Goal: Task Accomplishment & Management: Manage account settings

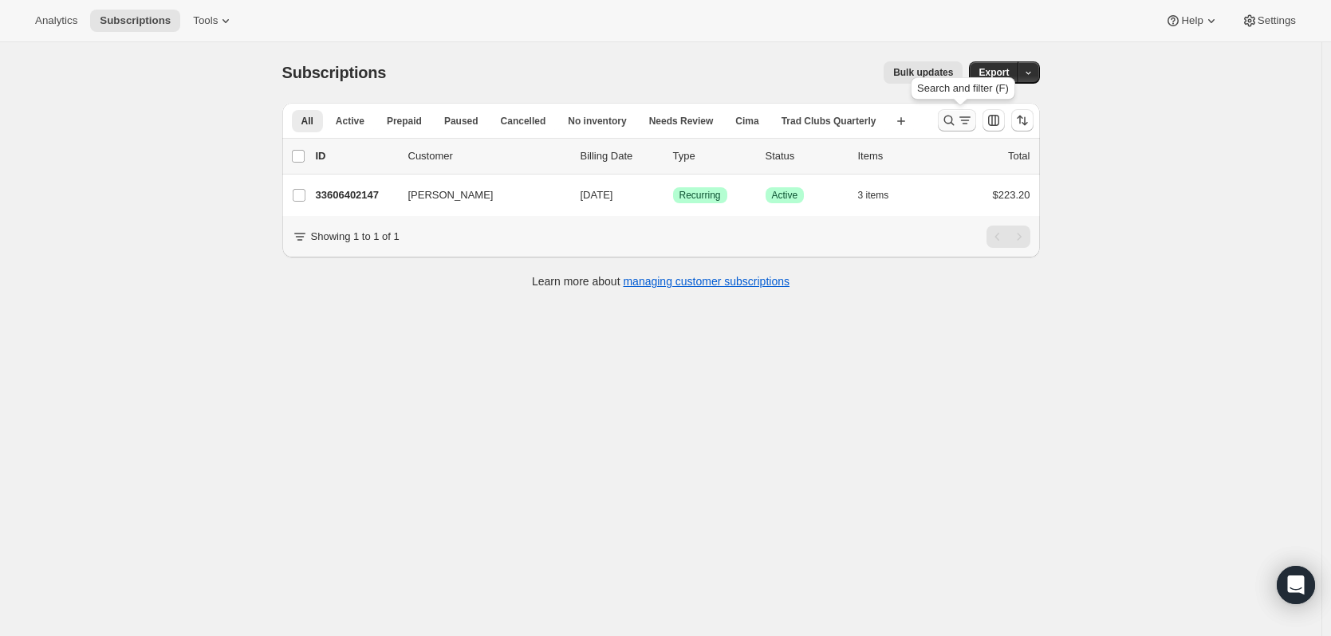
click at [957, 121] on icon "Search and filter results" at bounding box center [949, 120] width 16 height 16
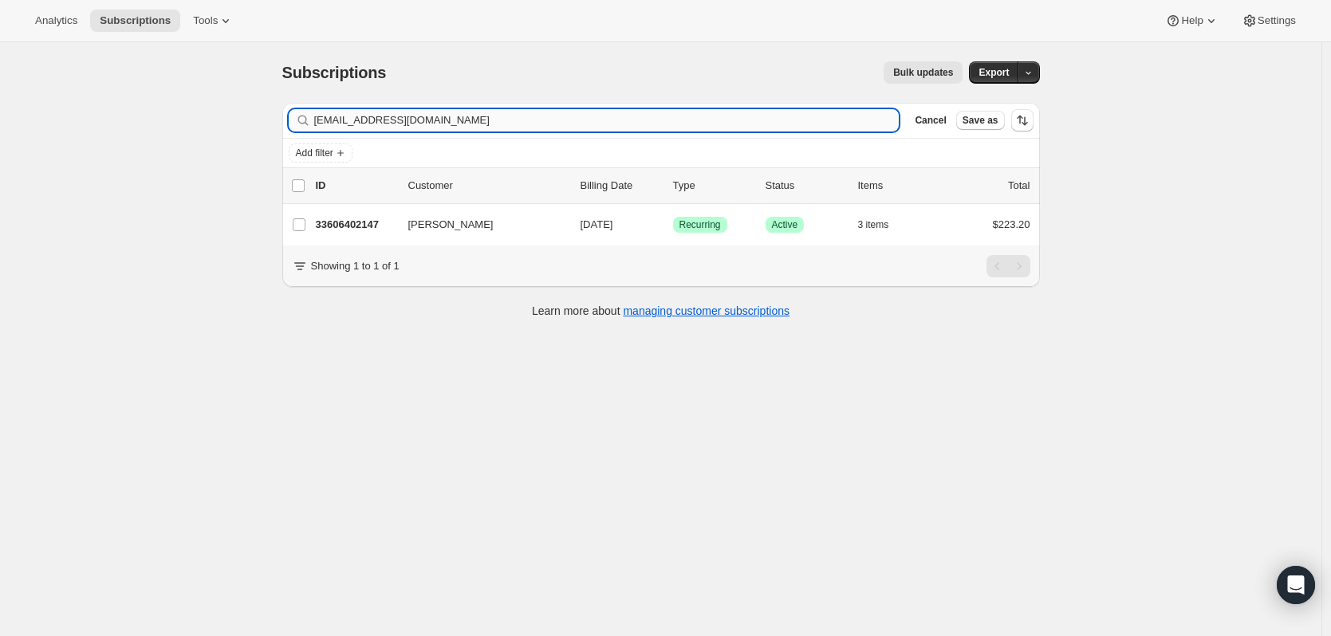
click at [554, 124] on input "yrodriguez426@gmail.com" at bounding box center [606, 120] width 585 height 22
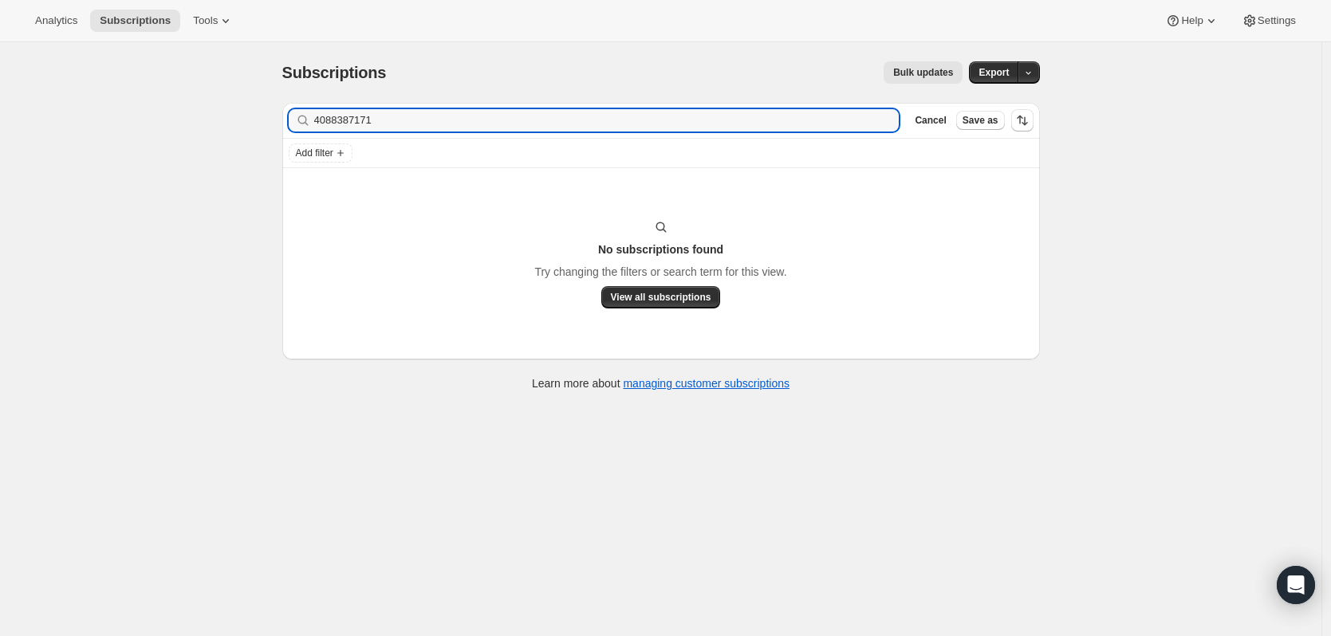
type input "4088387171"
click at [886, 117] on icon "button" at bounding box center [881, 120] width 16 height 16
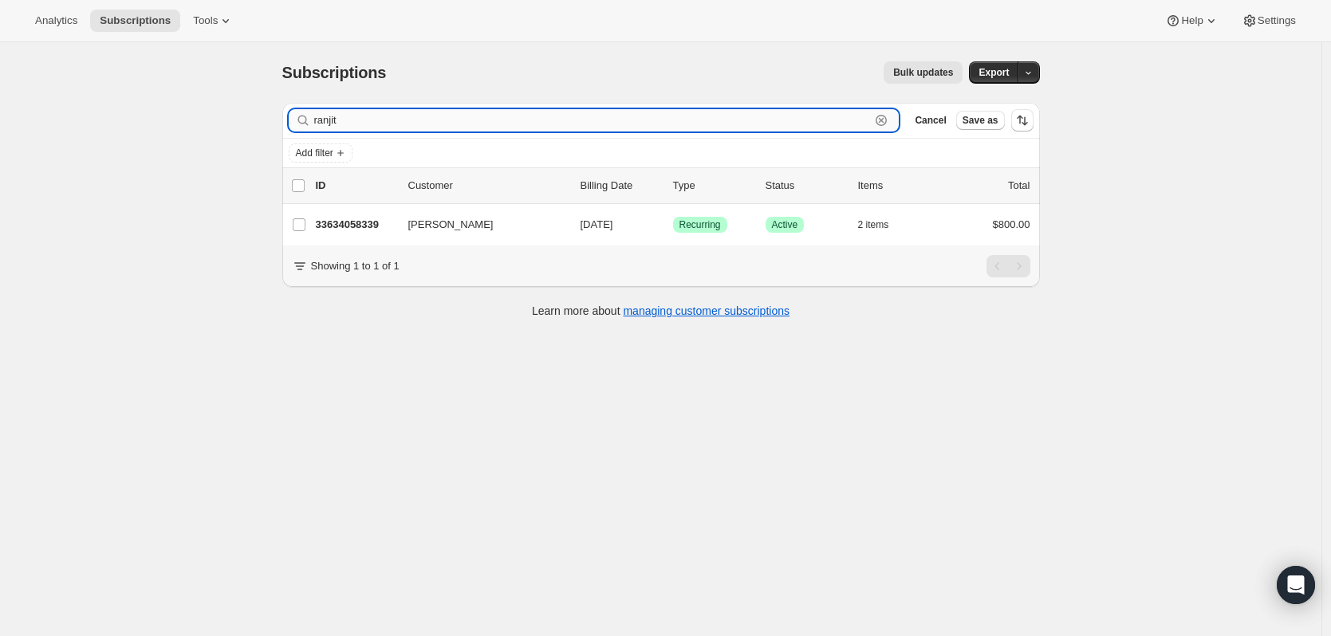
click at [353, 115] on input "ranjit" at bounding box center [592, 120] width 557 height 22
type input "r"
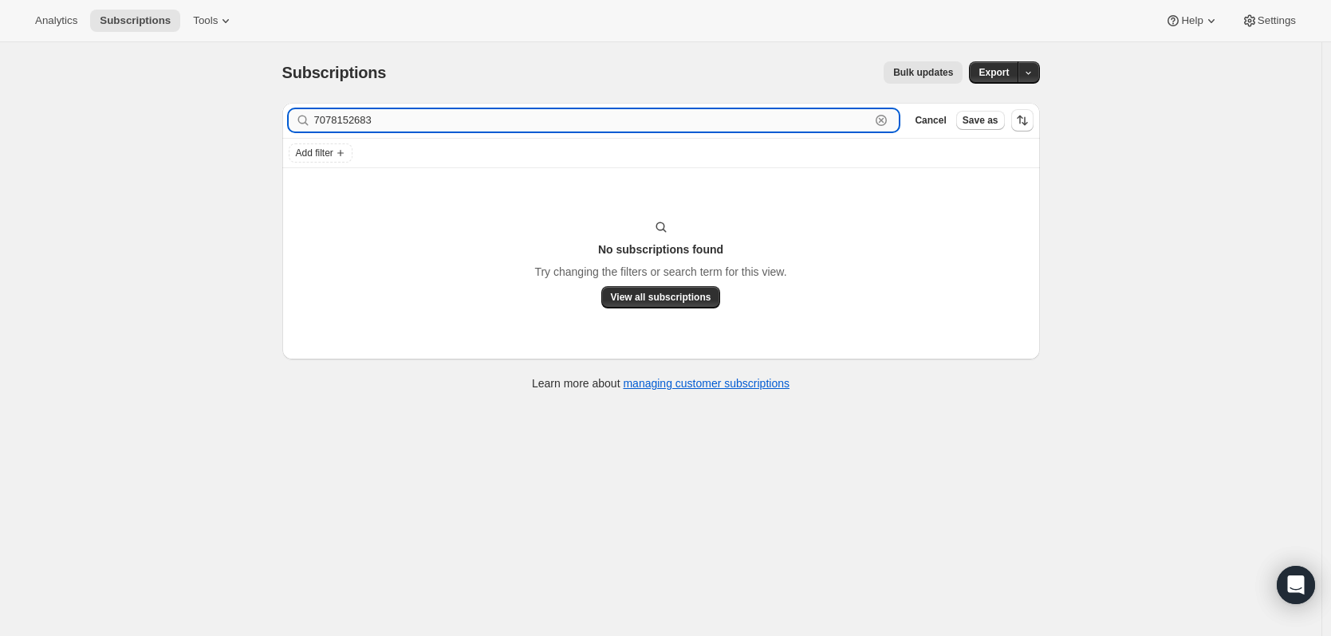
click at [569, 111] on input "7078152683" at bounding box center [592, 120] width 557 height 22
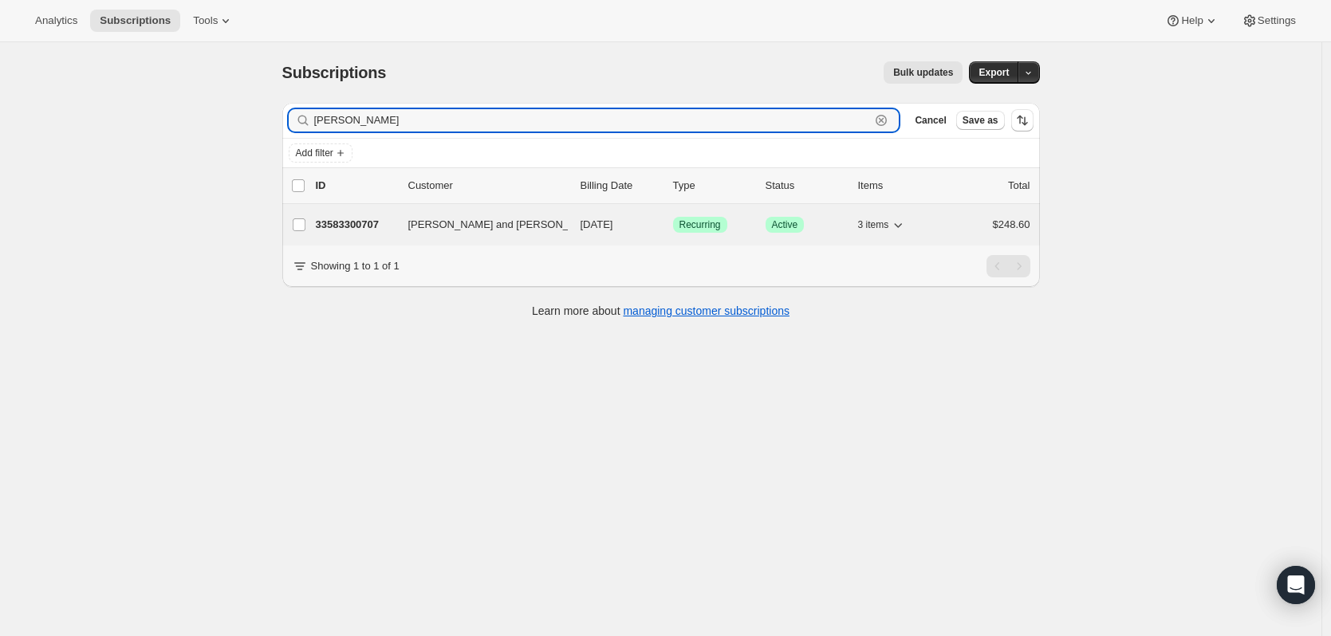
type input "[PERSON_NAME]"
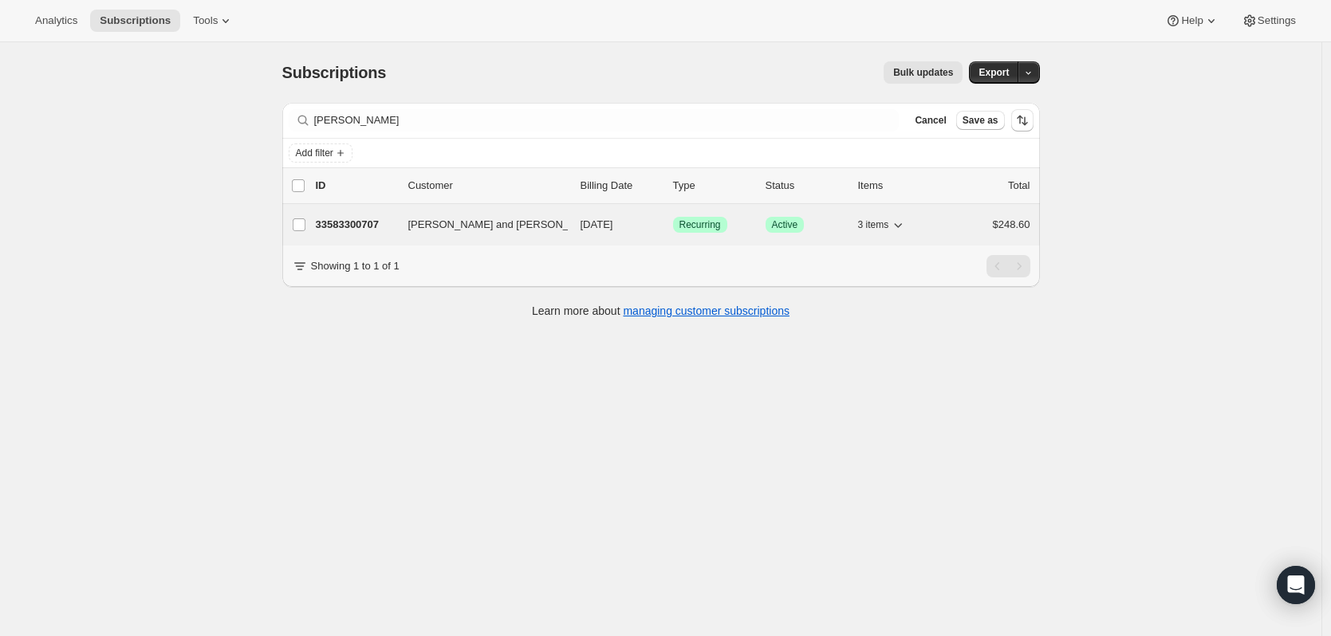
click at [363, 231] on p "33583300707" at bounding box center [356, 225] width 80 height 16
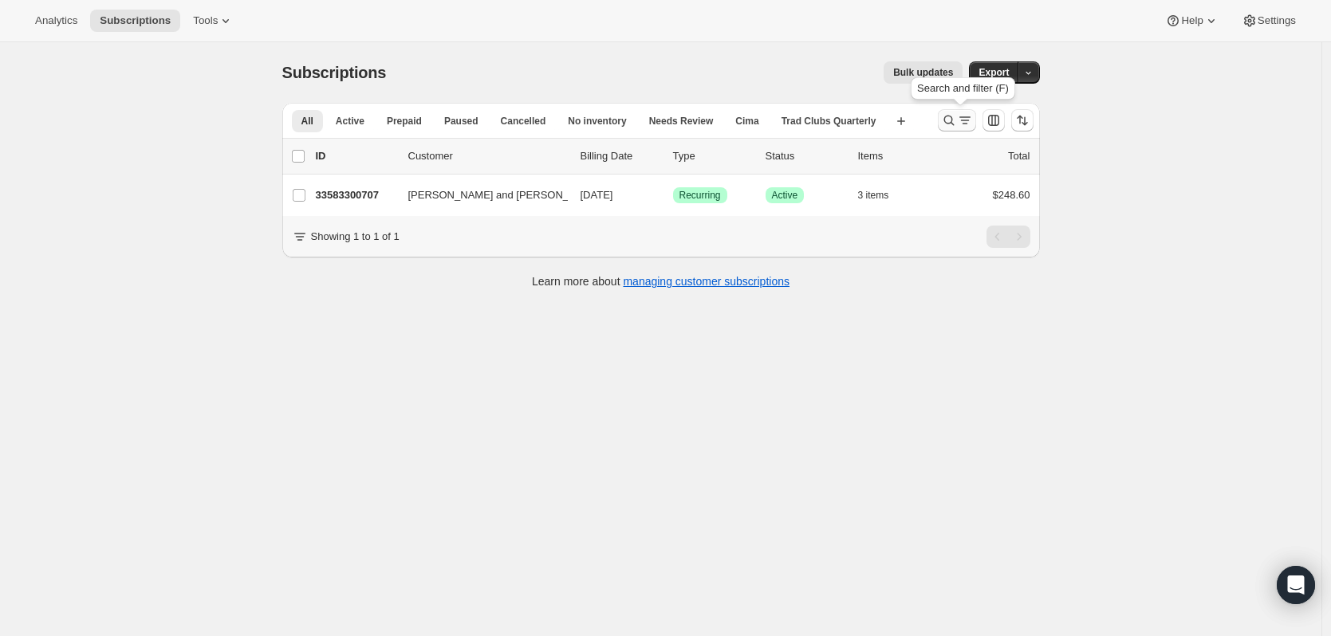
click at [950, 125] on icon "Search and filter results" at bounding box center [949, 120] width 16 height 16
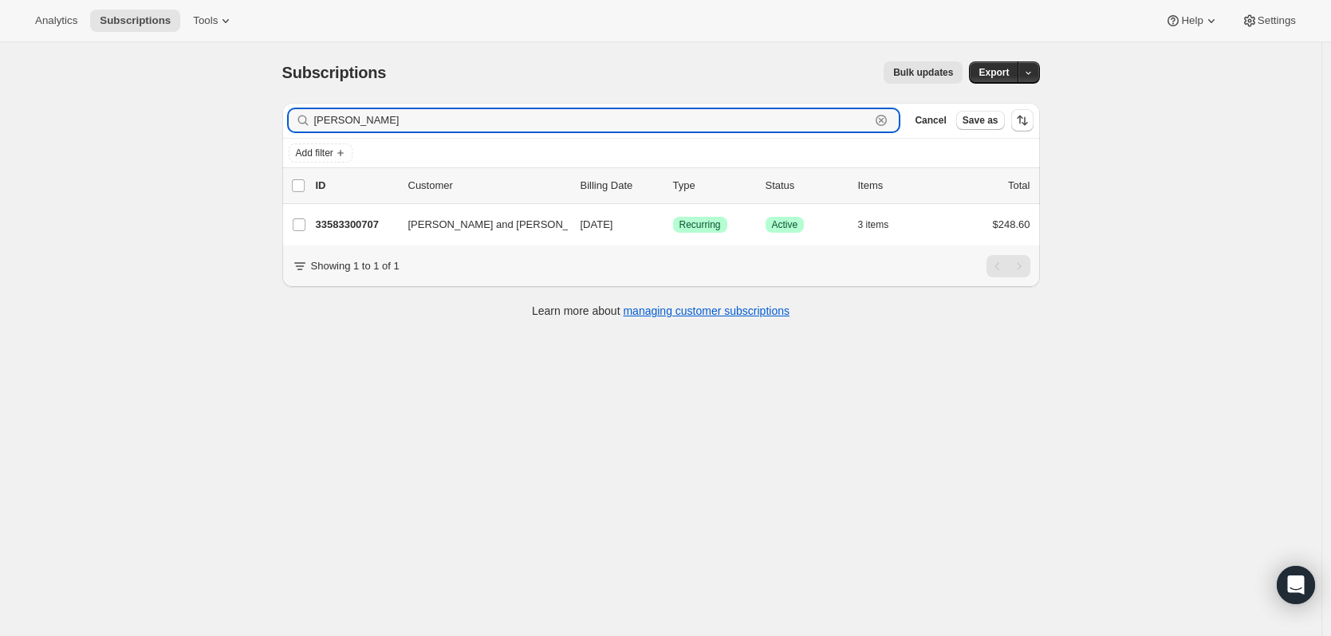
click at [889, 124] on icon "button" at bounding box center [881, 120] width 16 height 16
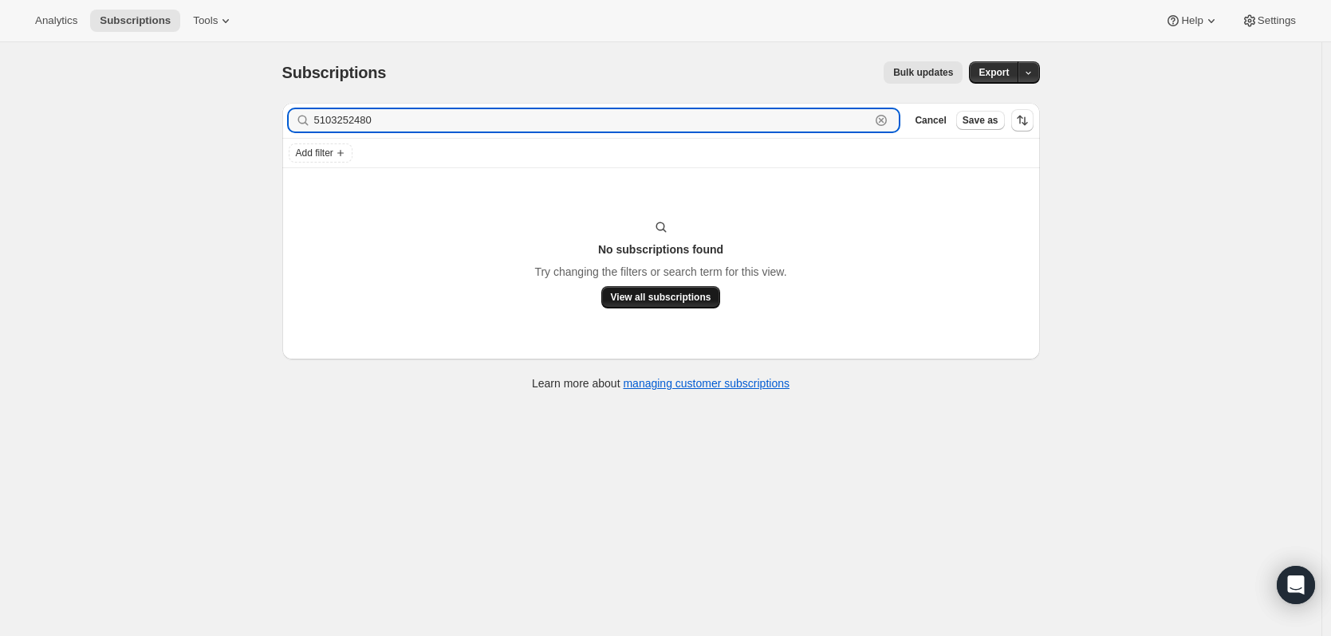
type input "5103252480"
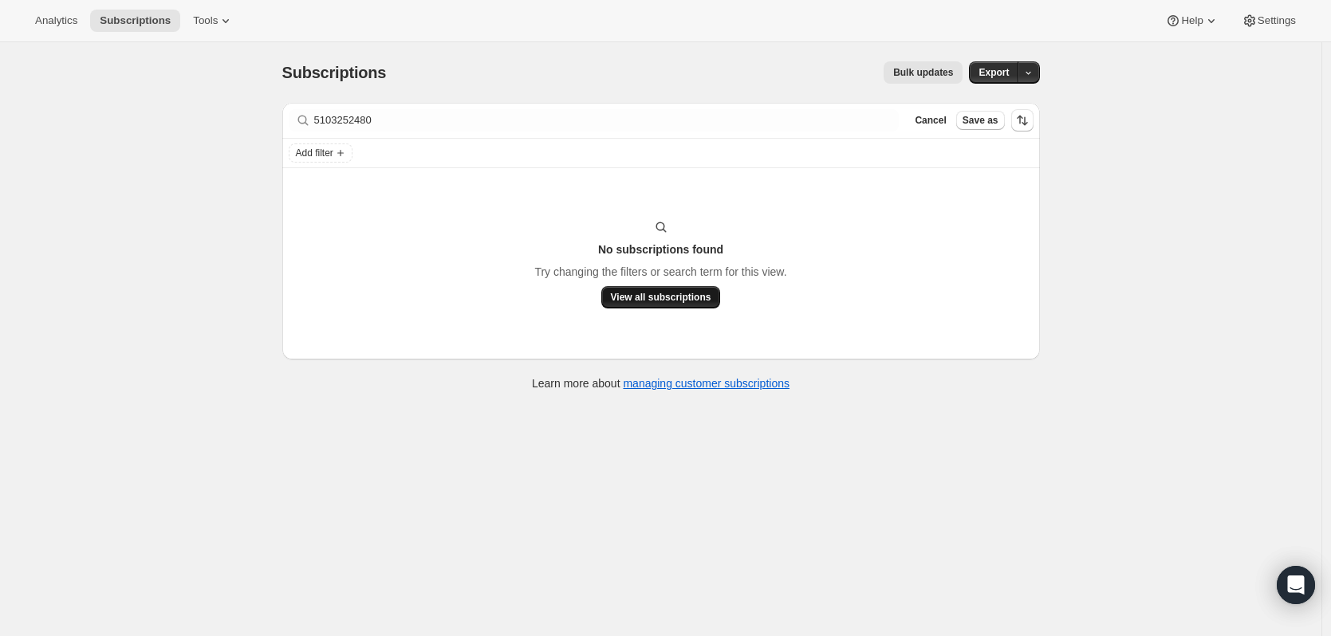
click at [699, 297] on span "View all subscriptions" at bounding box center [661, 297] width 100 height 13
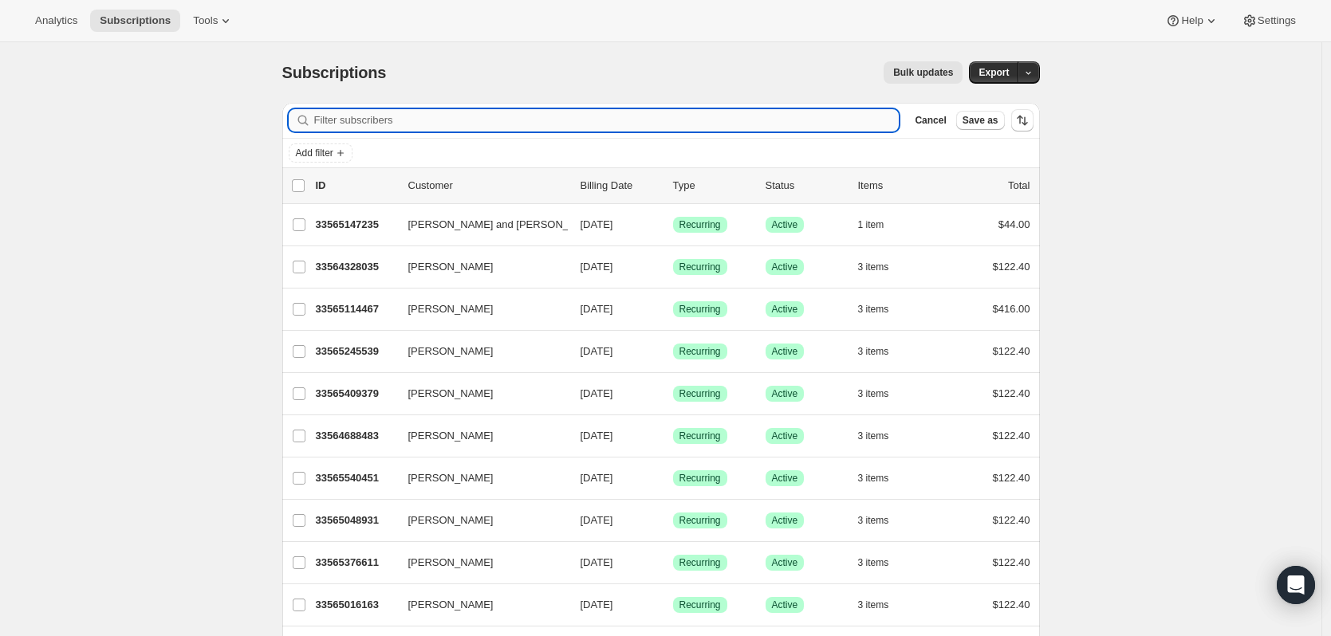
click at [366, 125] on input "Filter subscribers" at bounding box center [606, 120] width 585 height 22
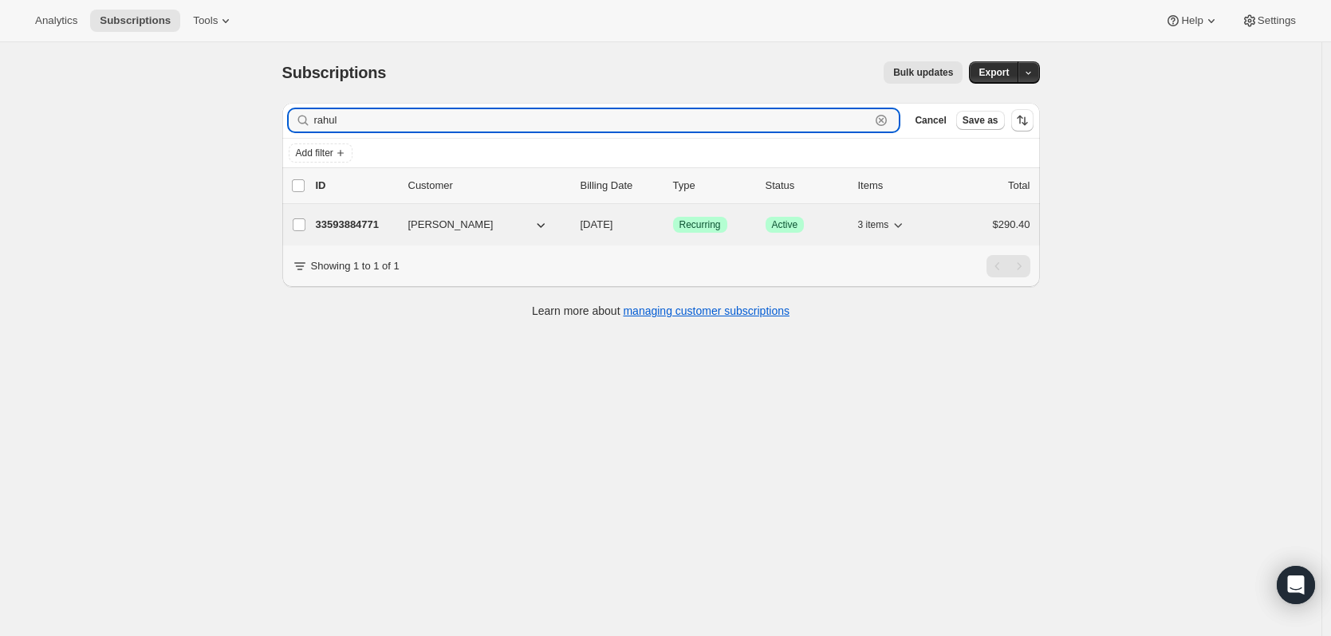
type input "rahul"
click at [346, 217] on p "33593884771" at bounding box center [356, 225] width 80 height 16
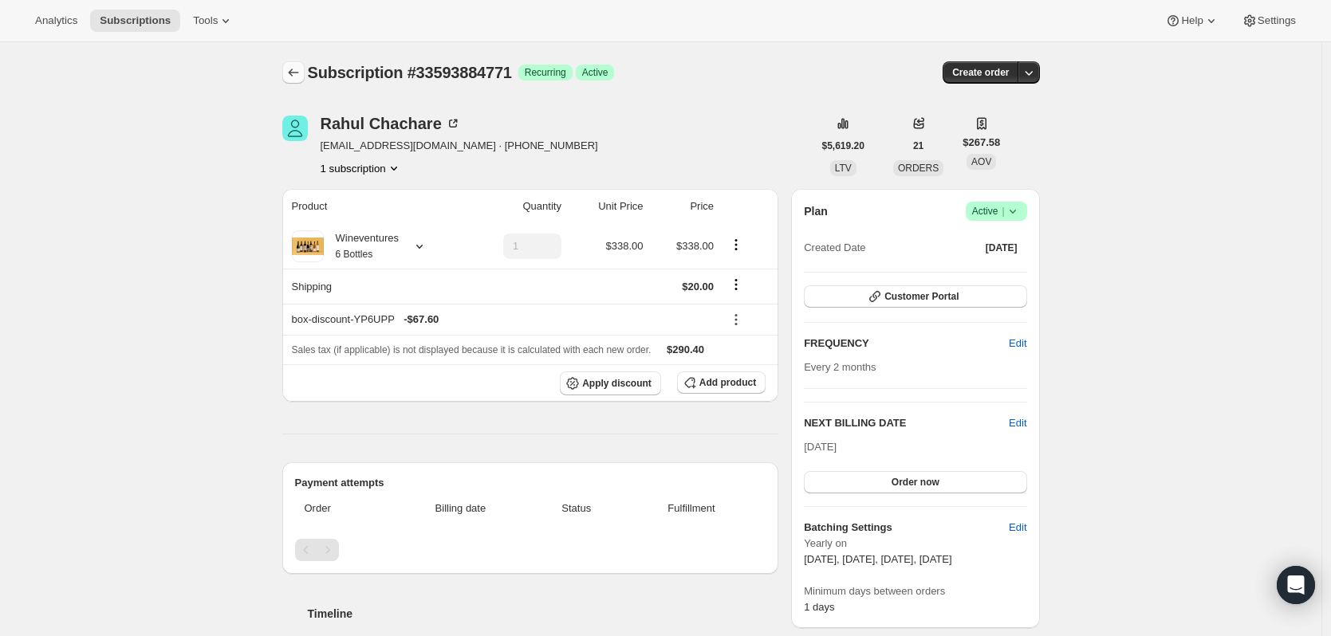
click at [298, 73] on icon "Subscriptions" at bounding box center [294, 73] width 16 height 16
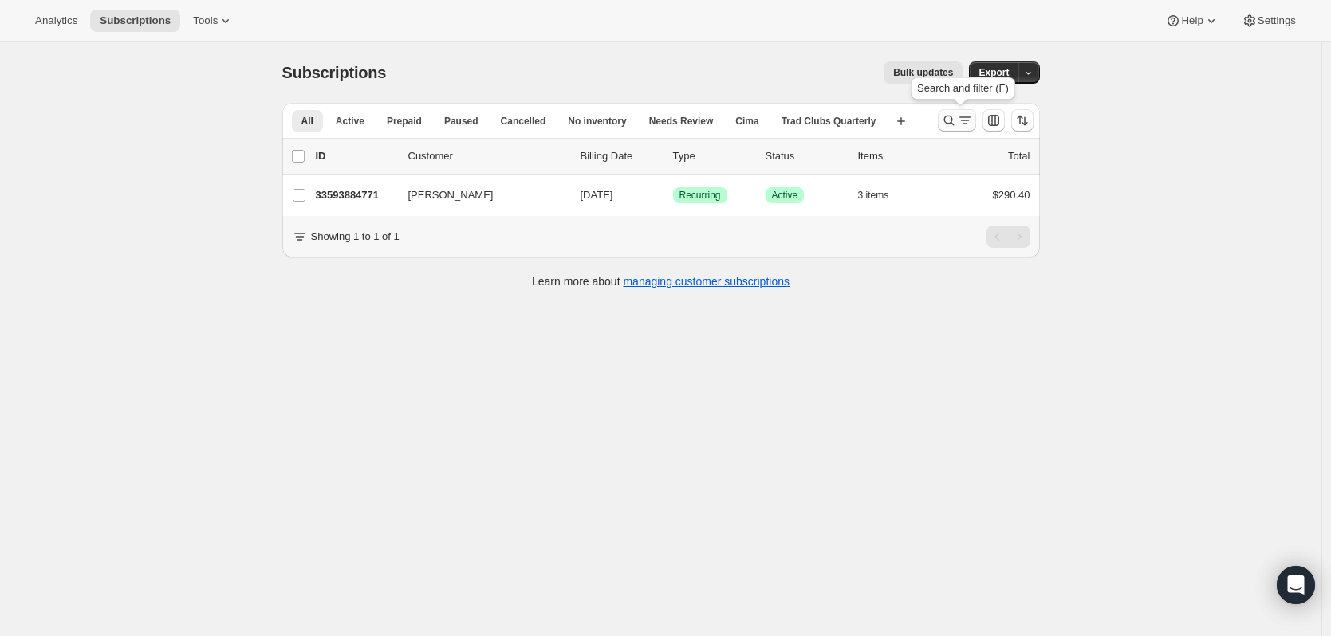
click at [963, 124] on icon "Search and filter results" at bounding box center [965, 120] width 16 height 16
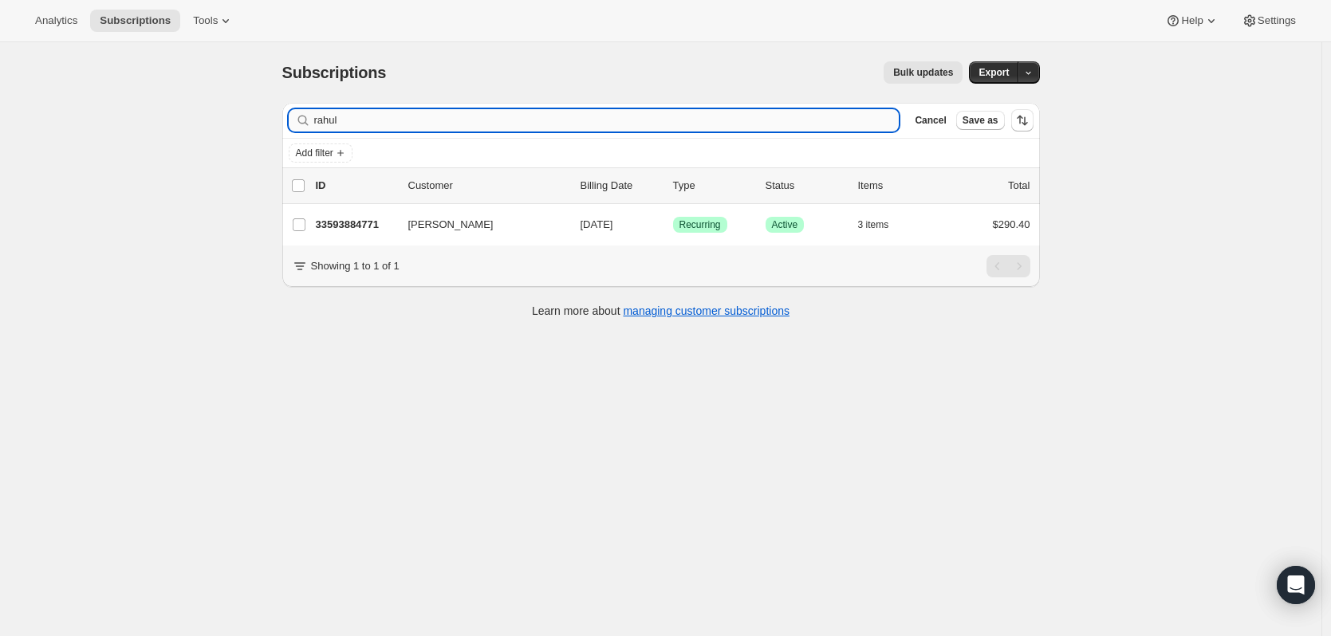
click at [480, 126] on input "rahul" at bounding box center [606, 120] width 585 height 22
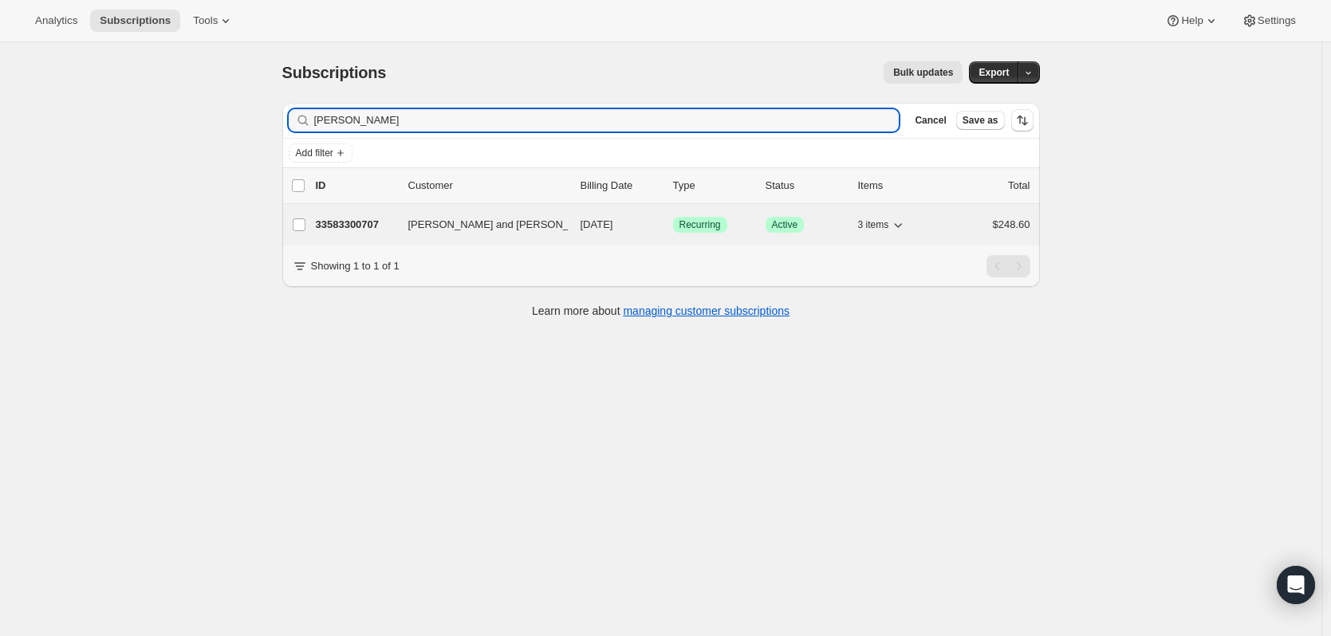
type input "[PERSON_NAME]"
click at [376, 223] on p "33583300707" at bounding box center [356, 225] width 80 height 16
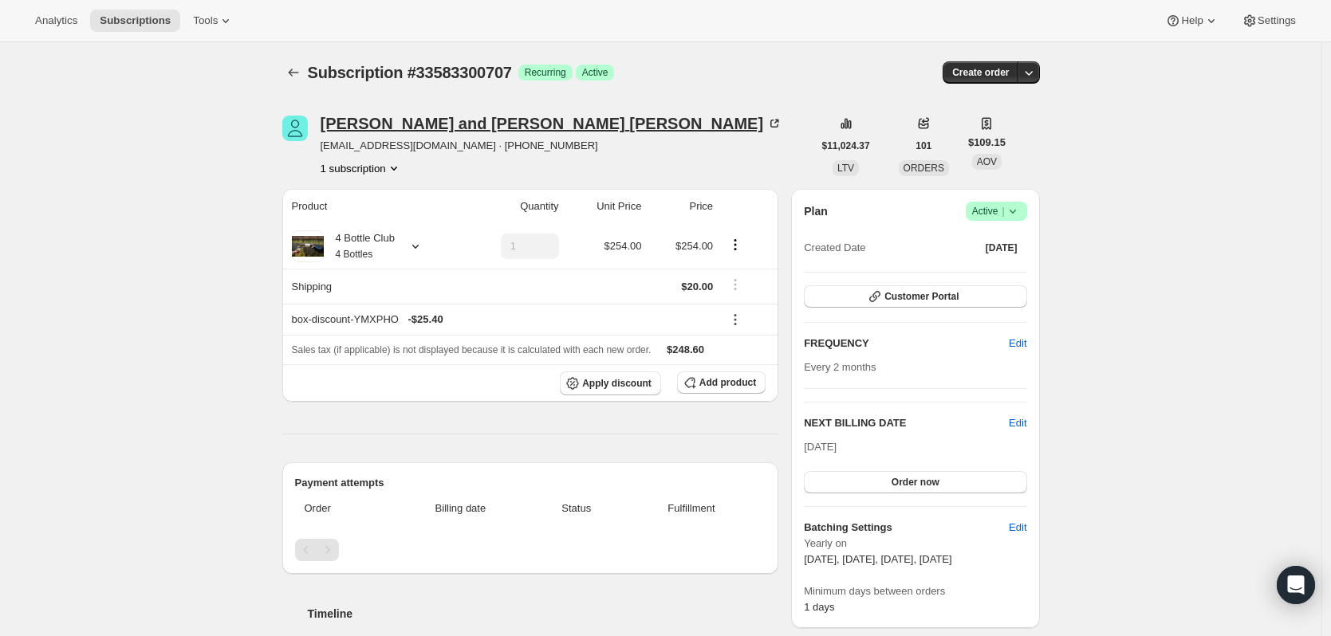
click at [454, 128] on div "[PERSON_NAME] and [PERSON_NAME]" at bounding box center [552, 124] width 463 height 16
